Goal: Obtain resource: Download file/media

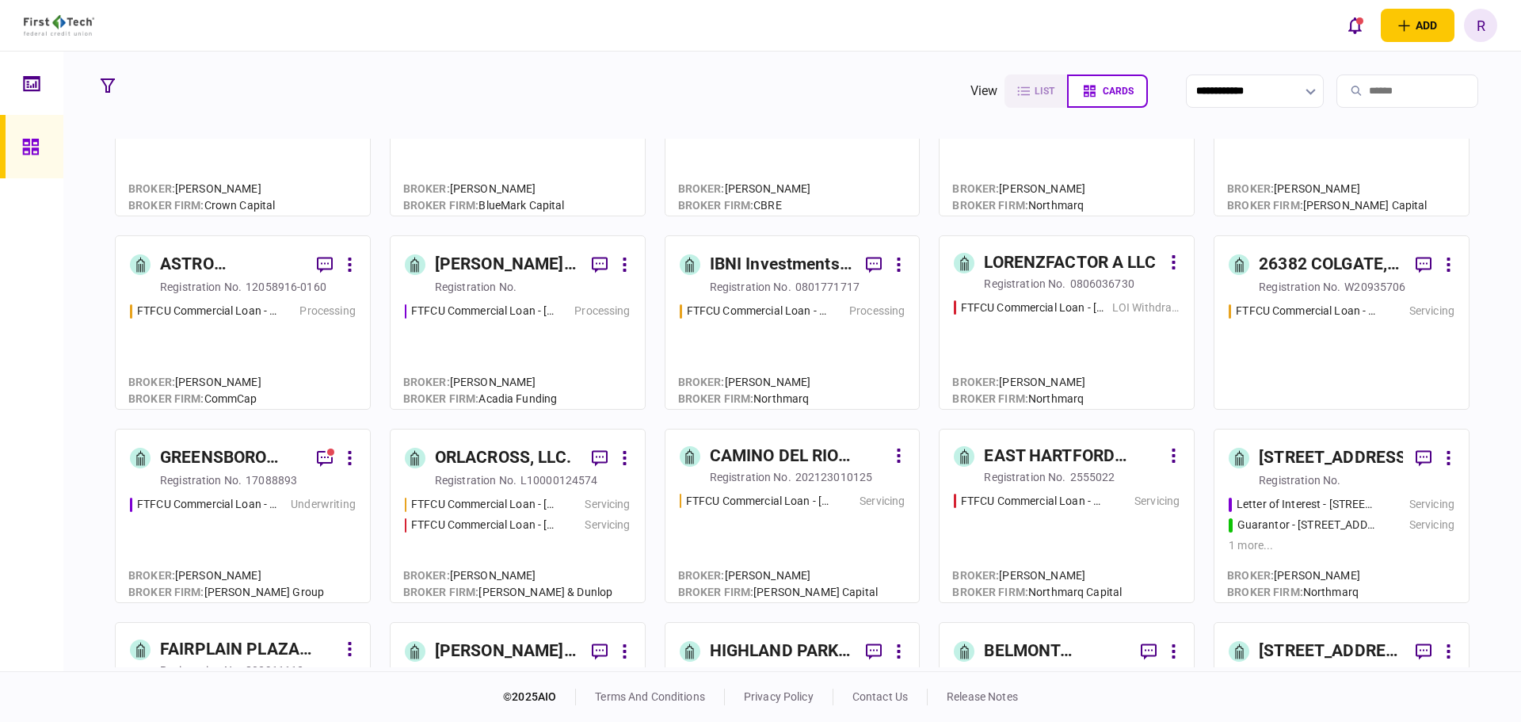
scroll to position [872, 0]
click at [216, 447] on div "GREENSBORO ESTATES LLC" at bounding box center [232, 456] width 144 height 25
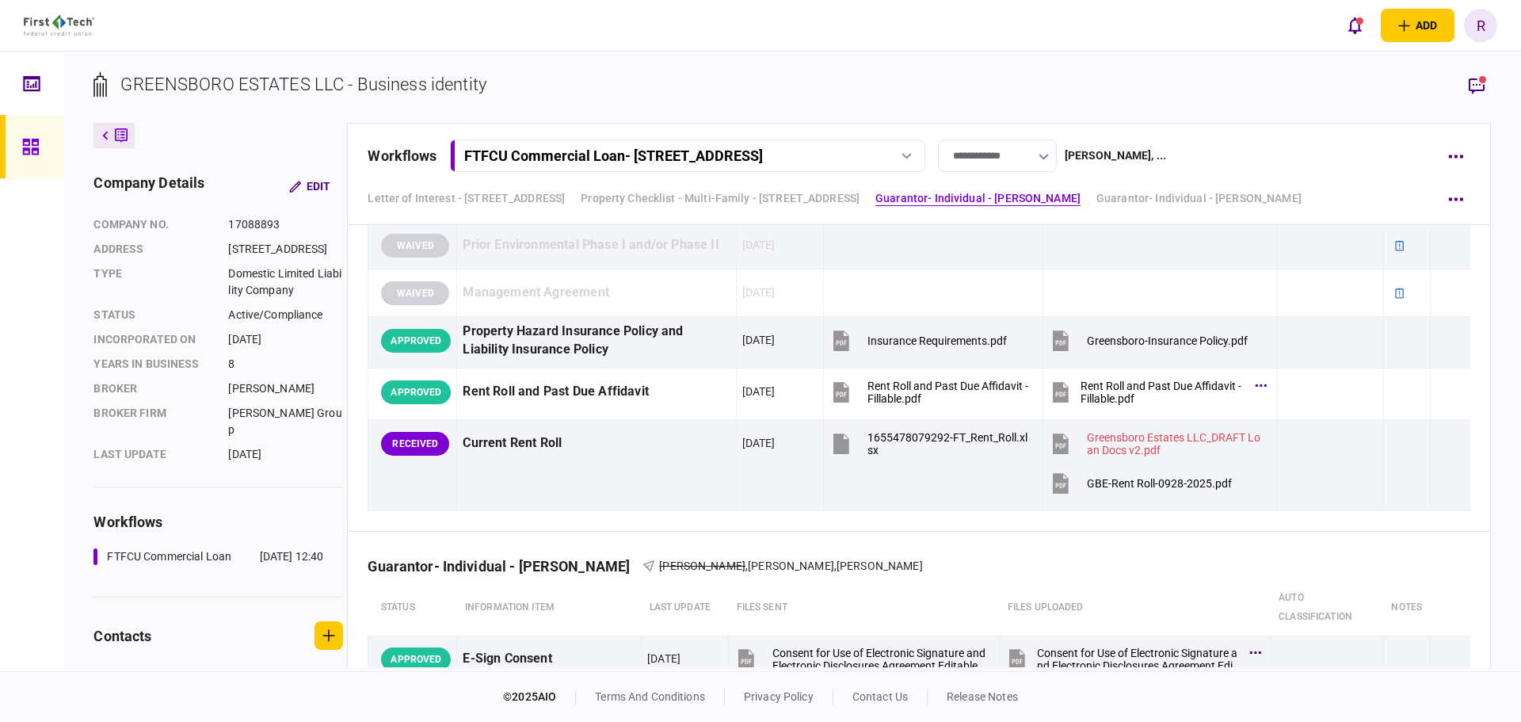
scroll to position [1743, 0]
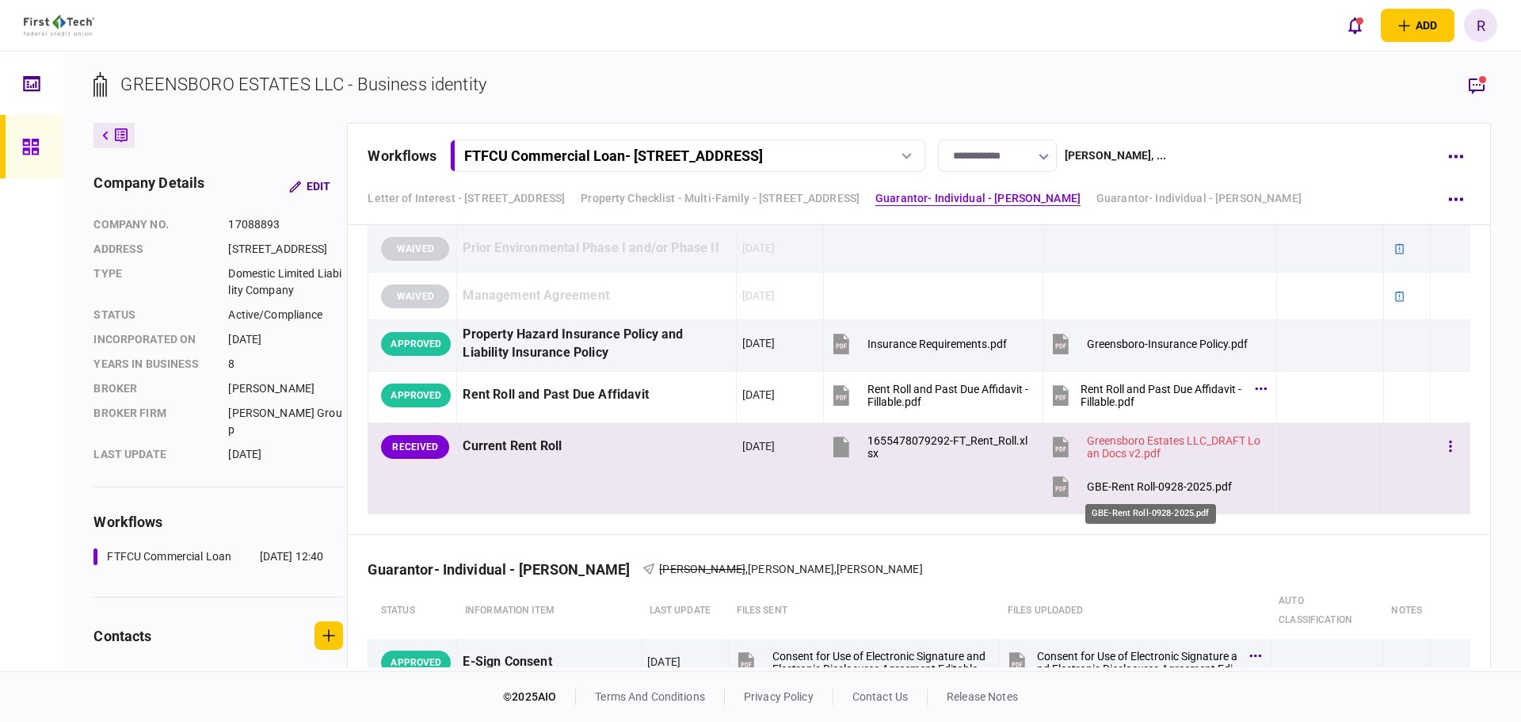
click at [1145, 491] on div "GBE-Rent Roll-0928-2025.pdf" at bounding box center [1159, 486] width 145 height 13
click at [1091, 487] on div "GBE-Rent Roll-0928-2025.pdf" at bounding box center [1159, 486] width 145 height 13
